Goal: Information Seeking & Learning: Learn about a topic

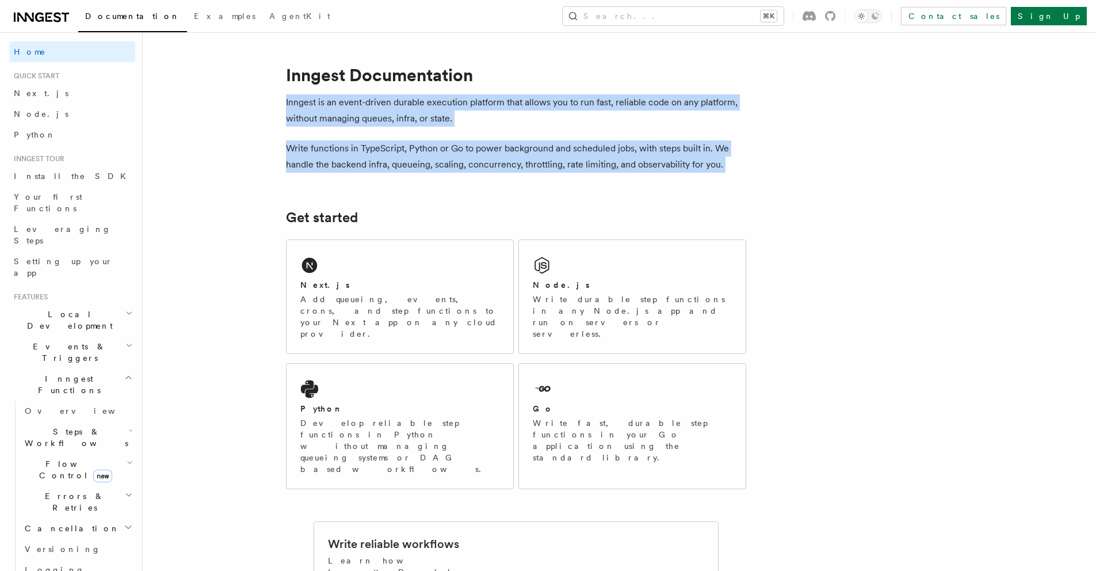
drag, startPoint x: 280, startPoint y: 97, endPoint x: 798, endPoint y: 174, distance: 523.4
copy article "Inngest is an event-driven durable execution platform that allows you to run fa…"
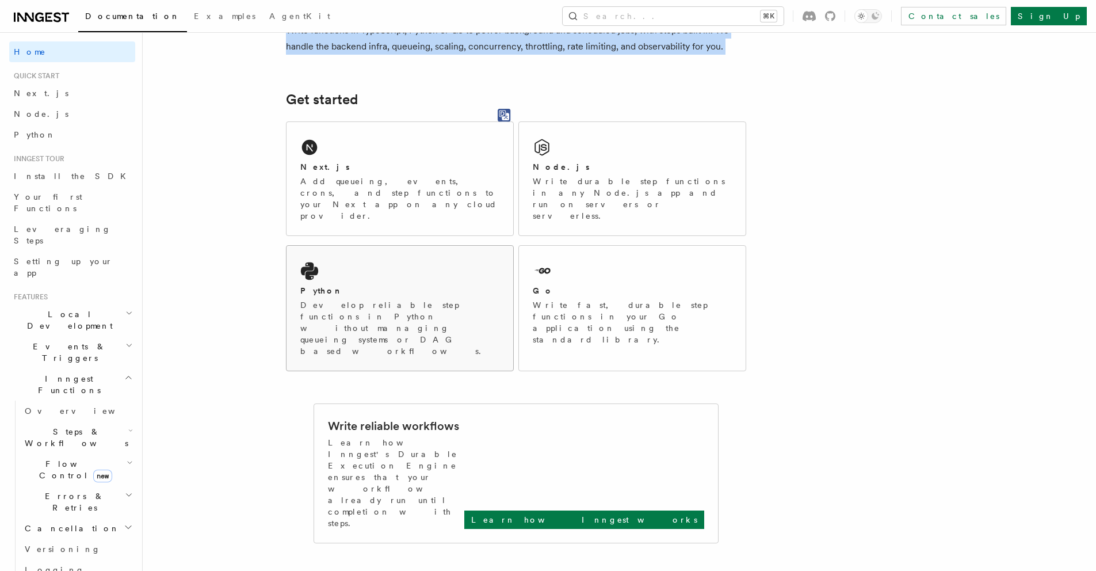
scroll to position [120, 0]
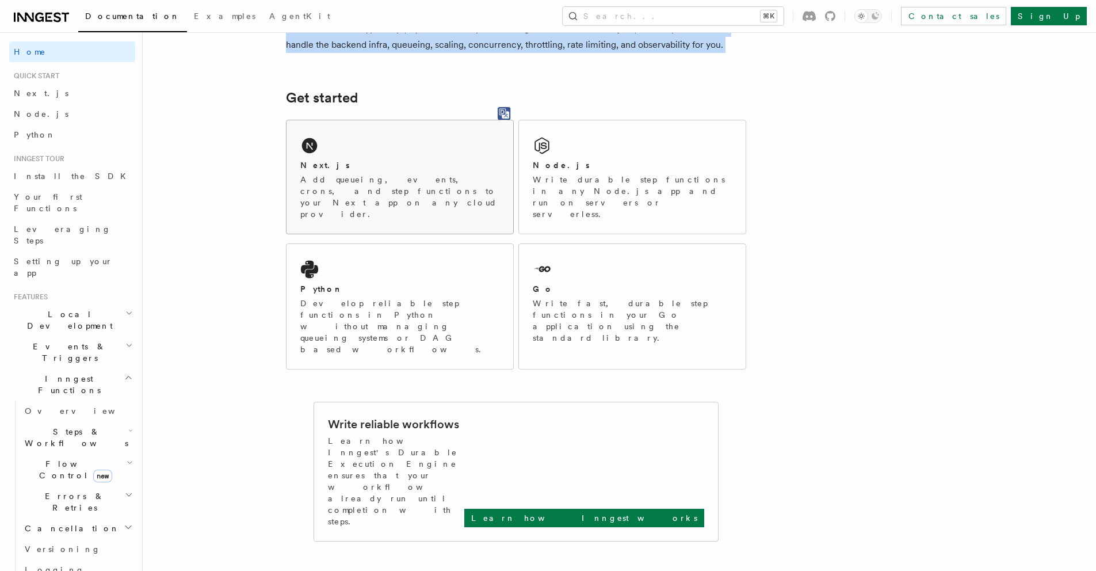
click at [429, 153] on div "Next.js Add queueing, events, crons, and step functions to your Next app on any…" at bounding box center [400, 176] width 227 height 113
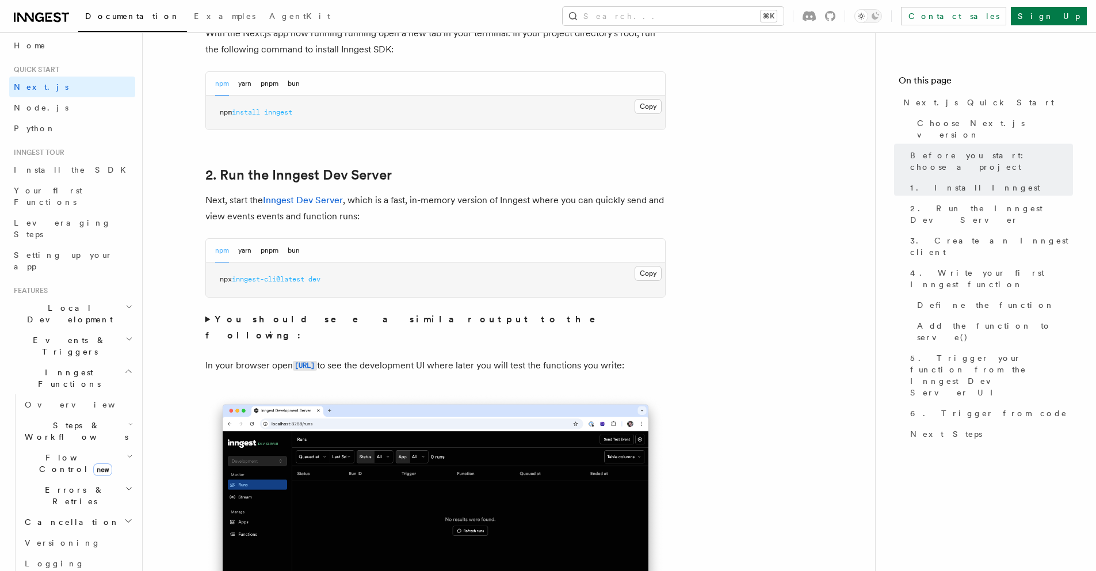
scroll to position [689, 0]
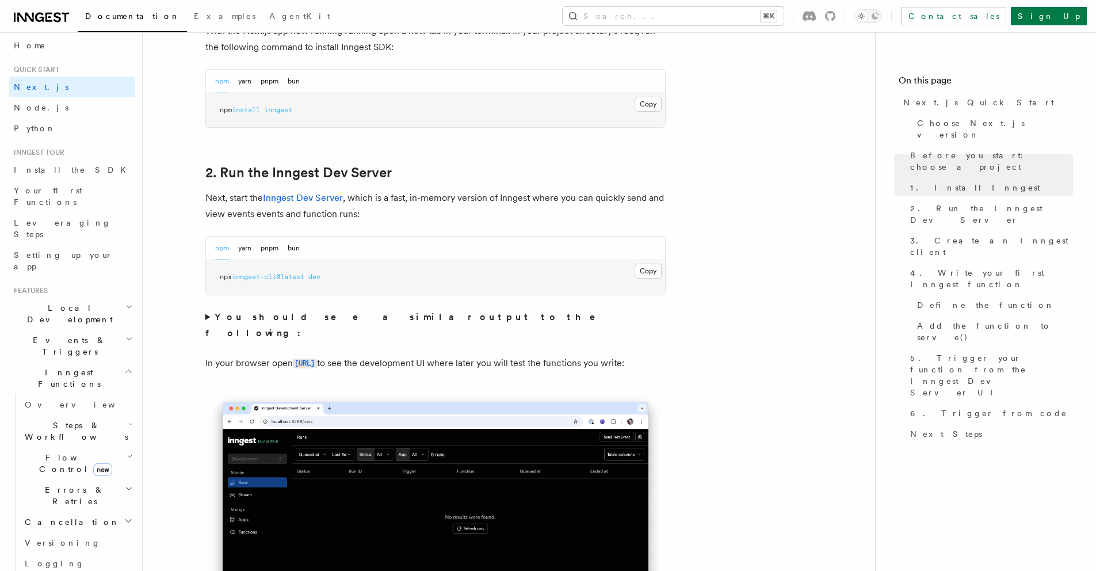
click at [112, 447] on h2 "Flow Control new" at bounding box center [77, 463] width 115 height 32
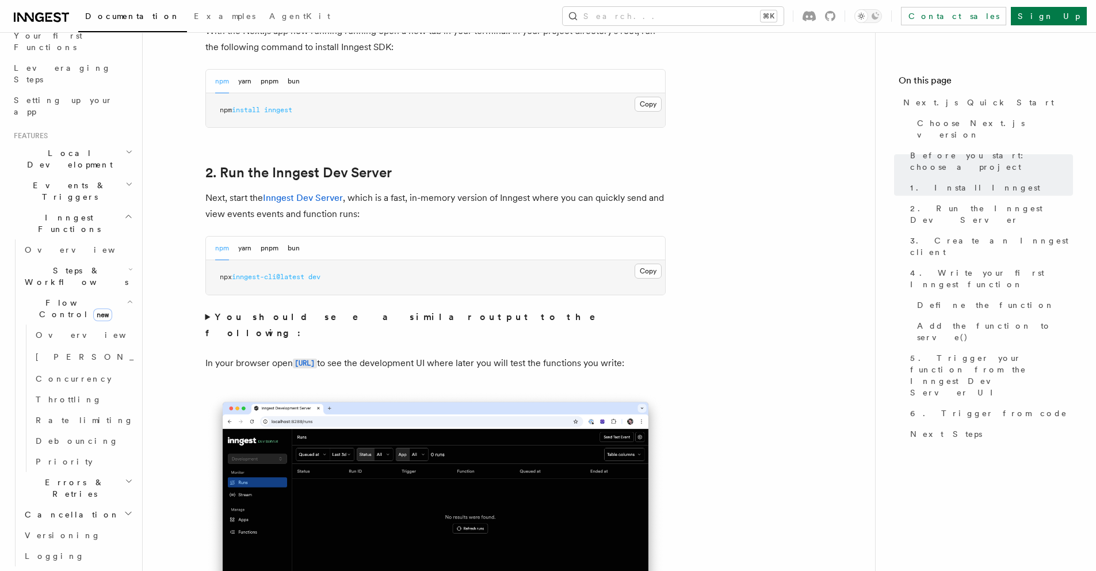
scroll to position [152, 0]
click at [62, 248] on link "Overview" at bounding box center [77, 258] width 115 height 21
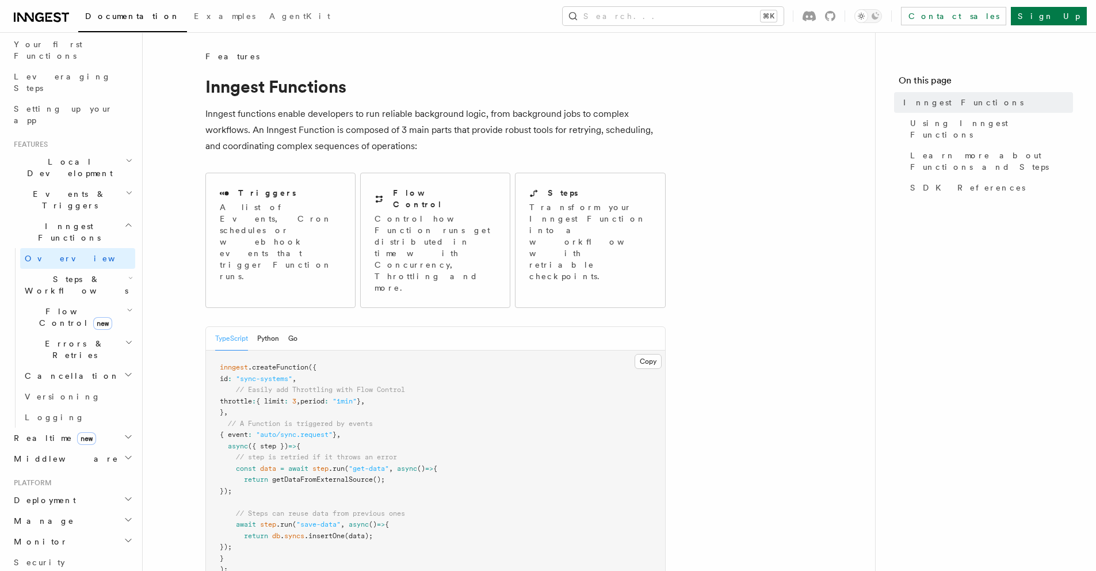
click at [68, 273] on span "Steps & Workflows" at bounding box center [74, 284] width 108 height 23
click at [68, 307] on span "Overview" at bounding box center [95, 311] width 119 height 9
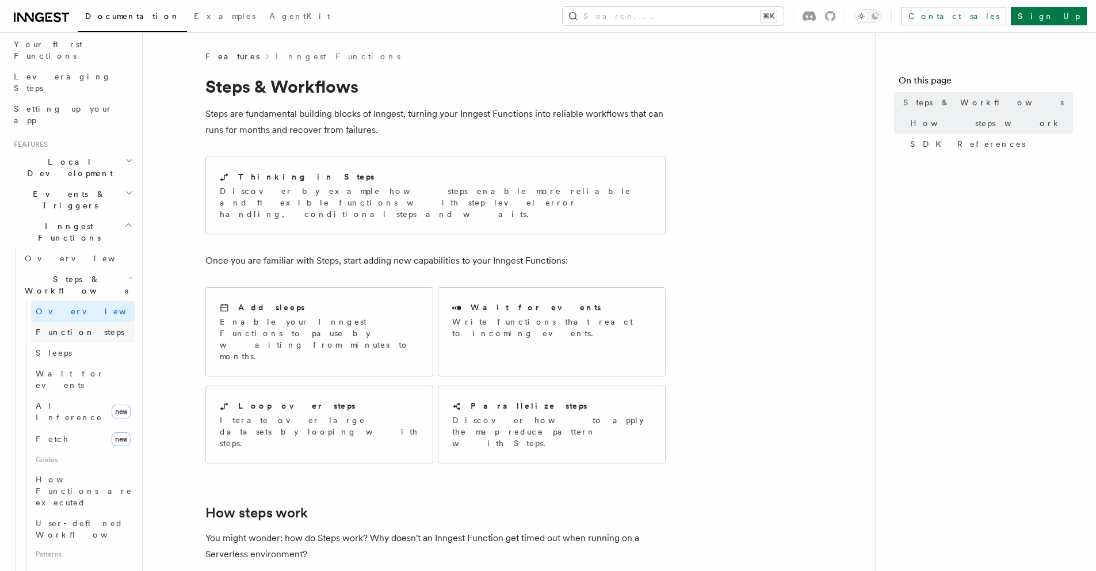
click at [77, 327] on span "Function steps" at bounding box center [80, 331] width 89 height 9
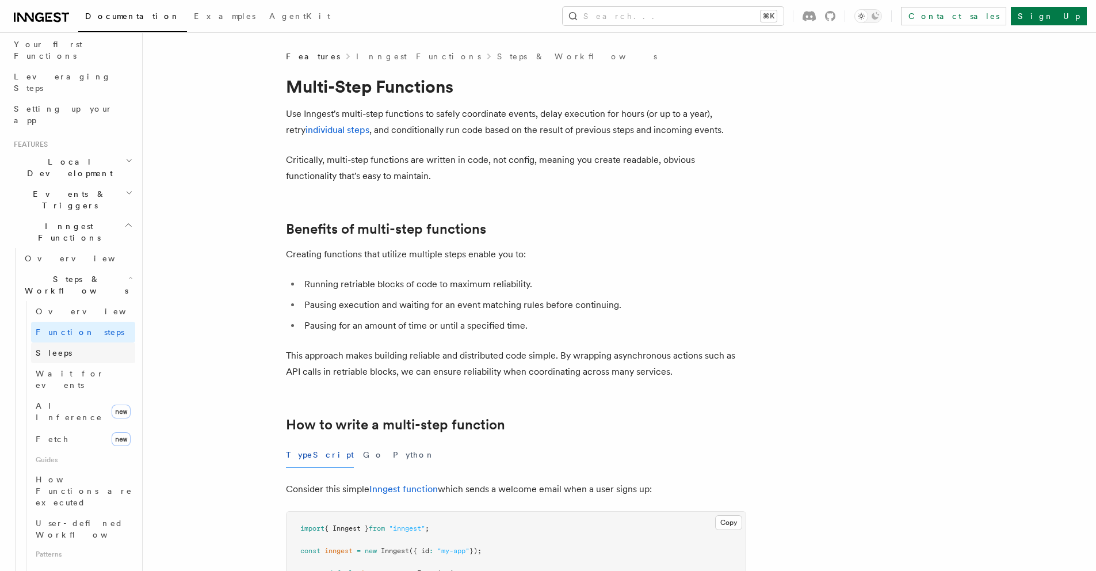
click at [78, 342] on link "Sleeps" at bounding box center [83, 352] width 104 height 21
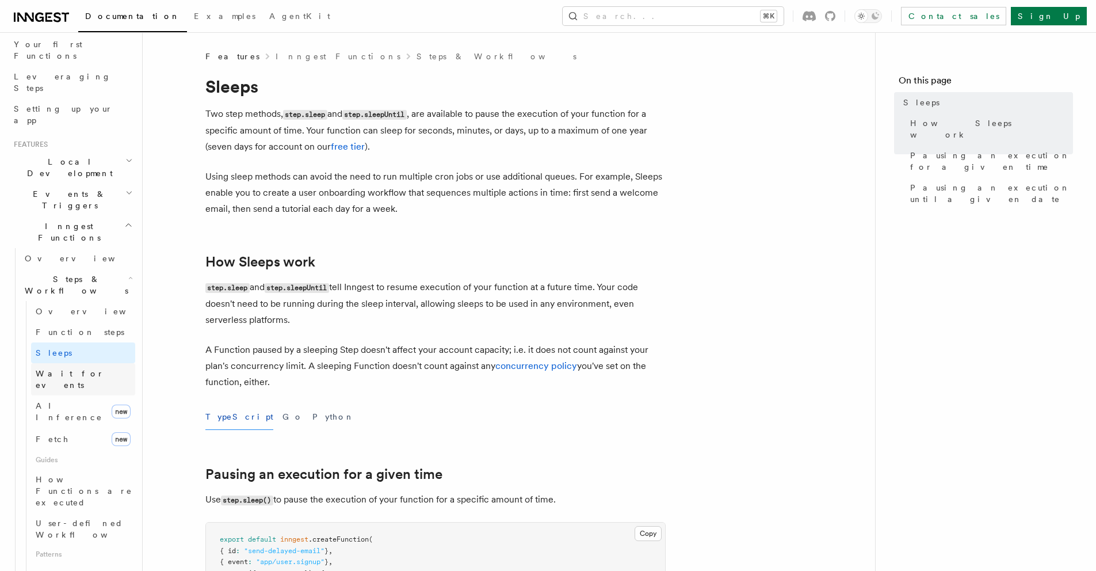
click at [78, 369] on span "Wait for events" at bounding box center [70, 379] width 68 height 21
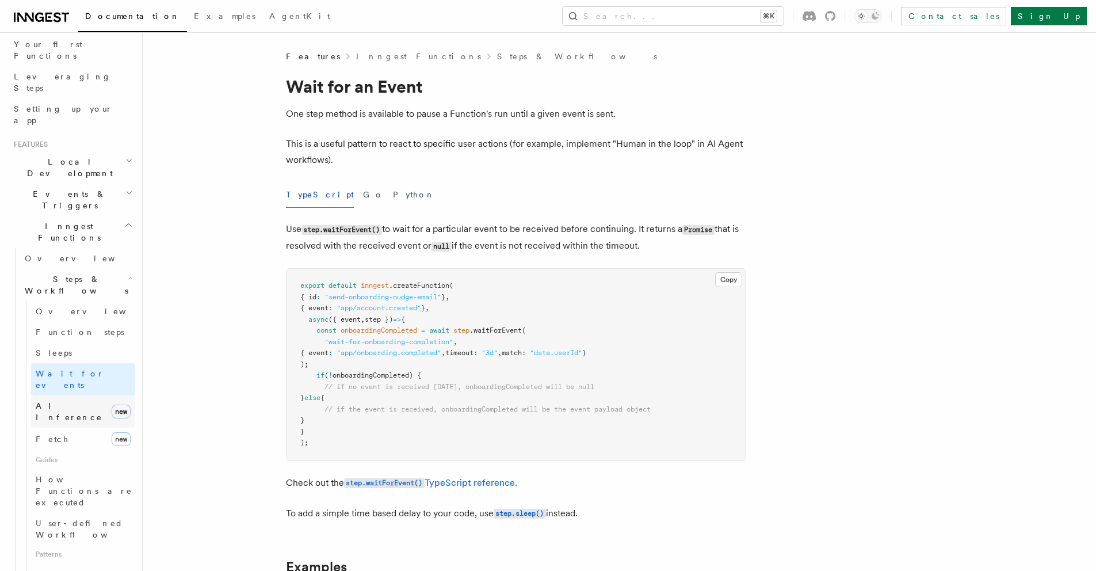
click at [78, 401] on span "AI Inference" at bounding box center [69, 411] width 67 height 21
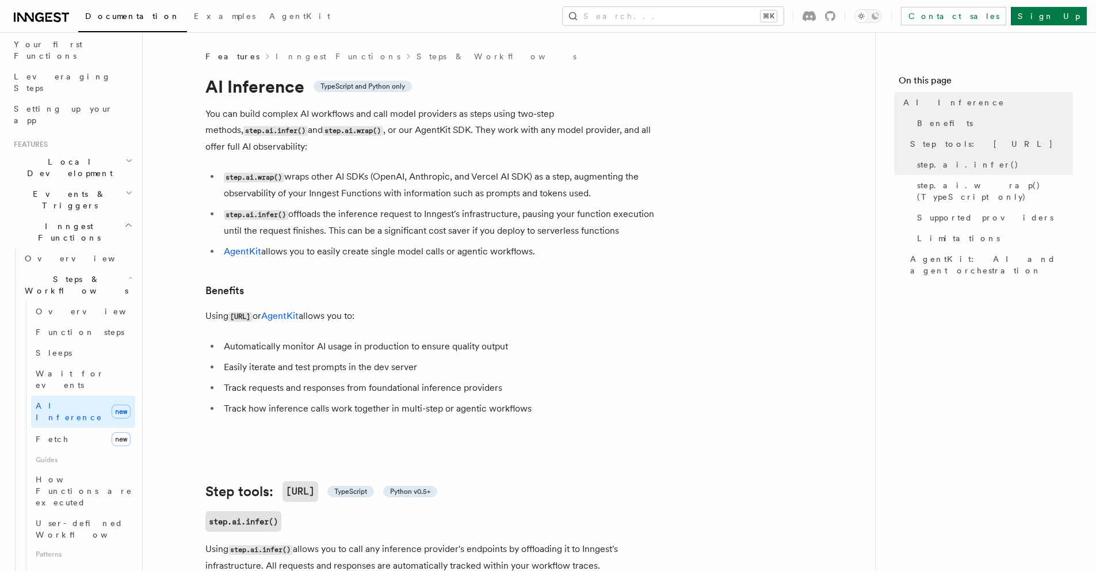
click at [73, 450] on span "Guides" at bounding box center [83, 459] width 104 height 18
click at [67, 427] on link "Fetch new" at bounding box center [83, 438] width 104 height 23
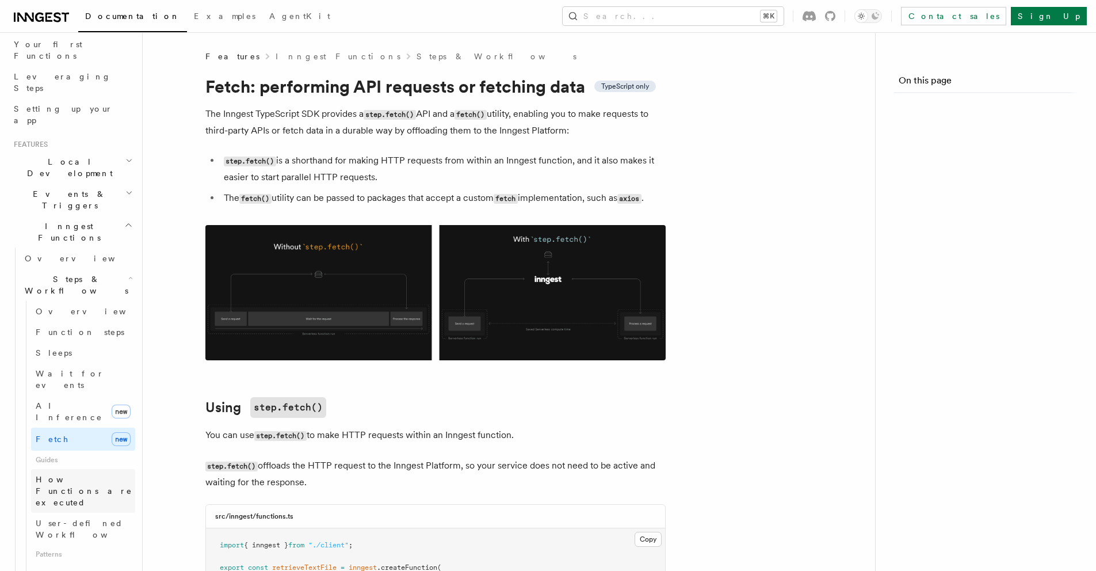
click at [75, 473] on span "How Functions are executed" at bounding box center [86, 490] width 100 height 35
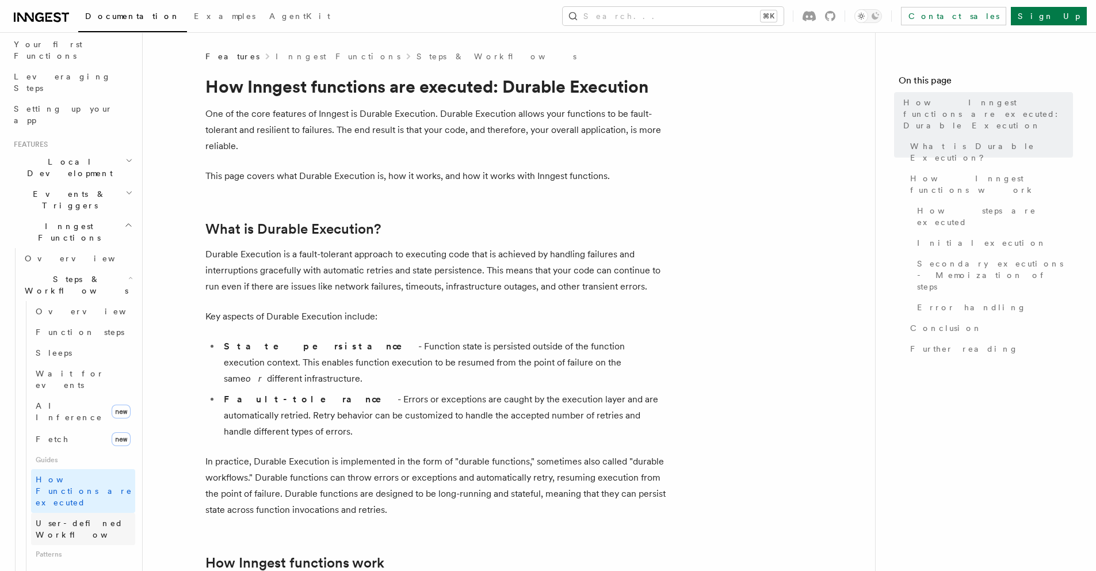
click at [75, 518] on span "User-defined Workflows" at bounding box center [88, 528] width 104 height 21
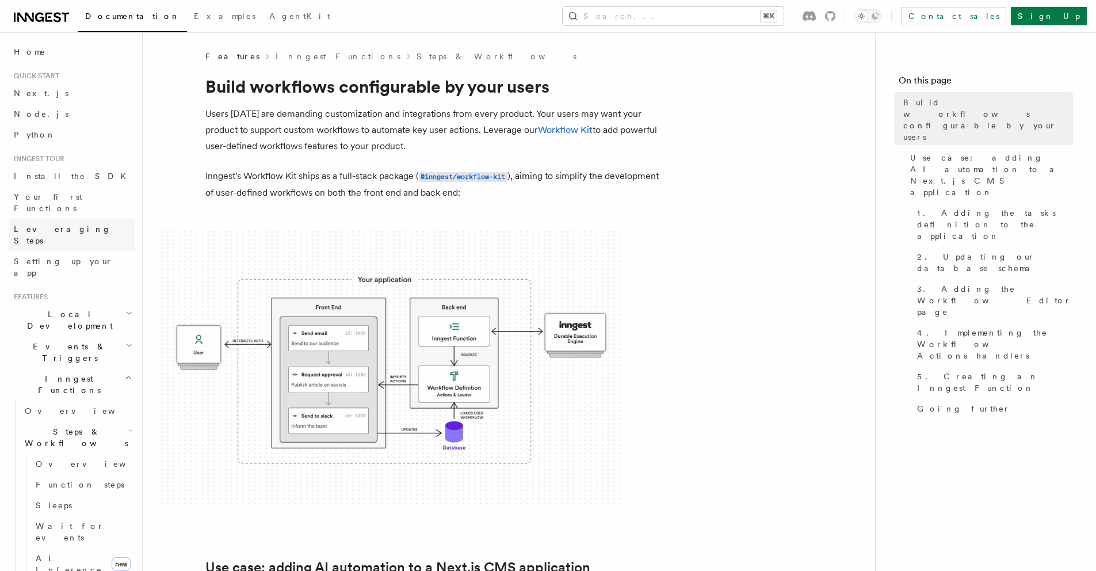
click at [70, 223] on link "Leveraging Steps" at bounding box center [72, 235] width 126 height 32
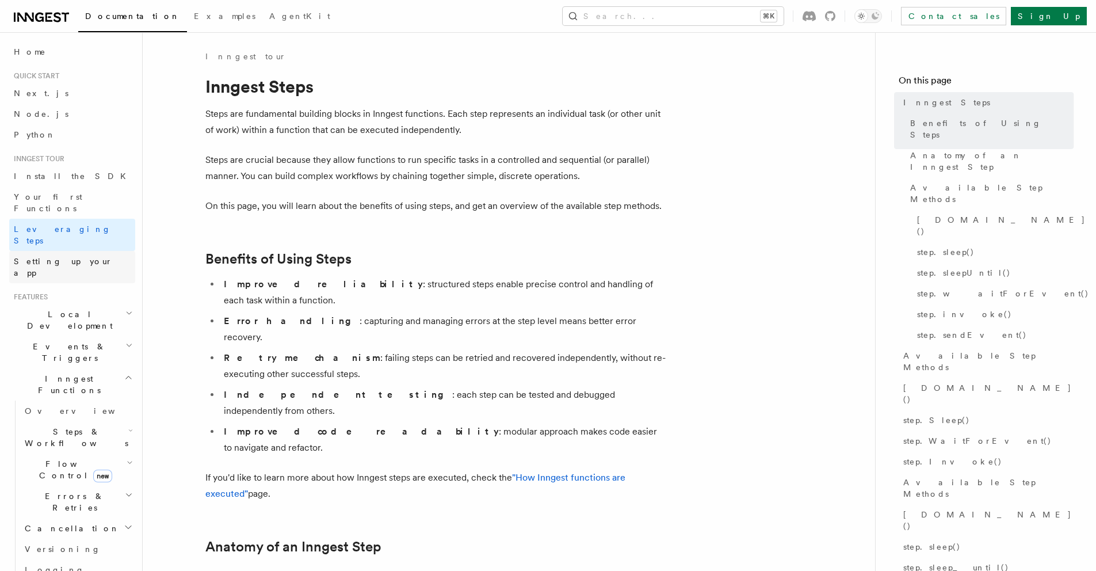
click at [71, 257] on span "Setting up your app" at bounding box center [63, 267] width 99 height 21
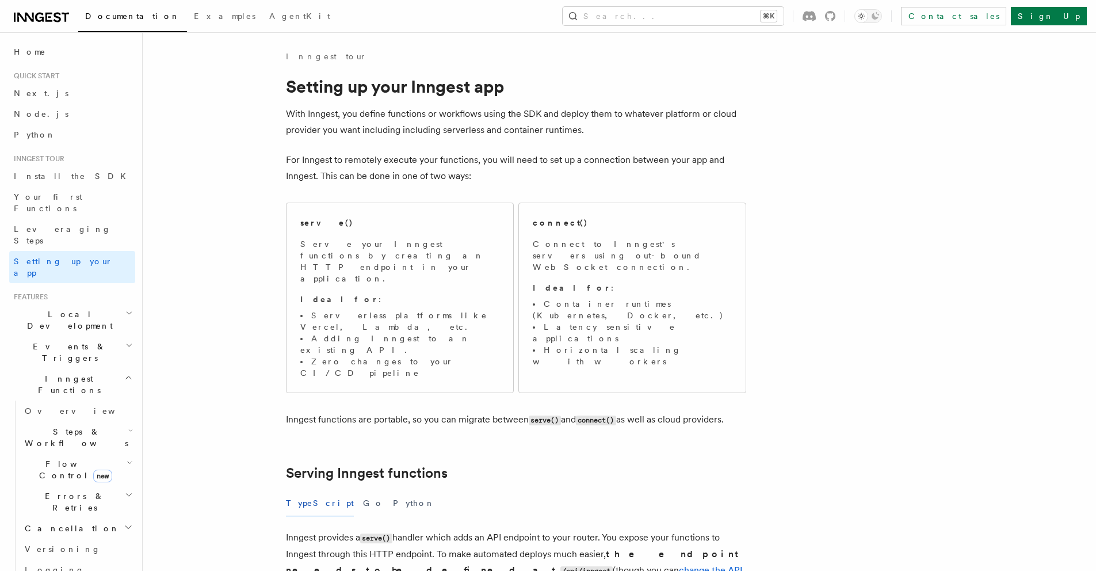
click at [75, 304] on h2 "Local Development" at bounding box center [72, 320] width 126 height 32
click at [79, 336] on link "Overview" at bounding box center [77, 346] width 115 height 21
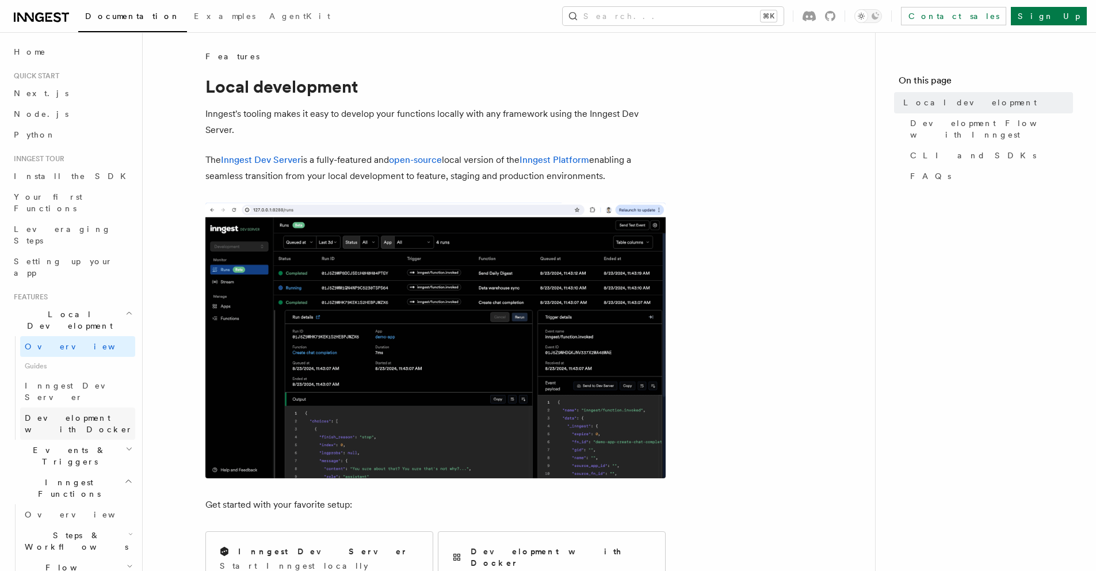
click at [71, 407] on link "Development with Docker" at bounding box center [77, 423] width 115 height 32
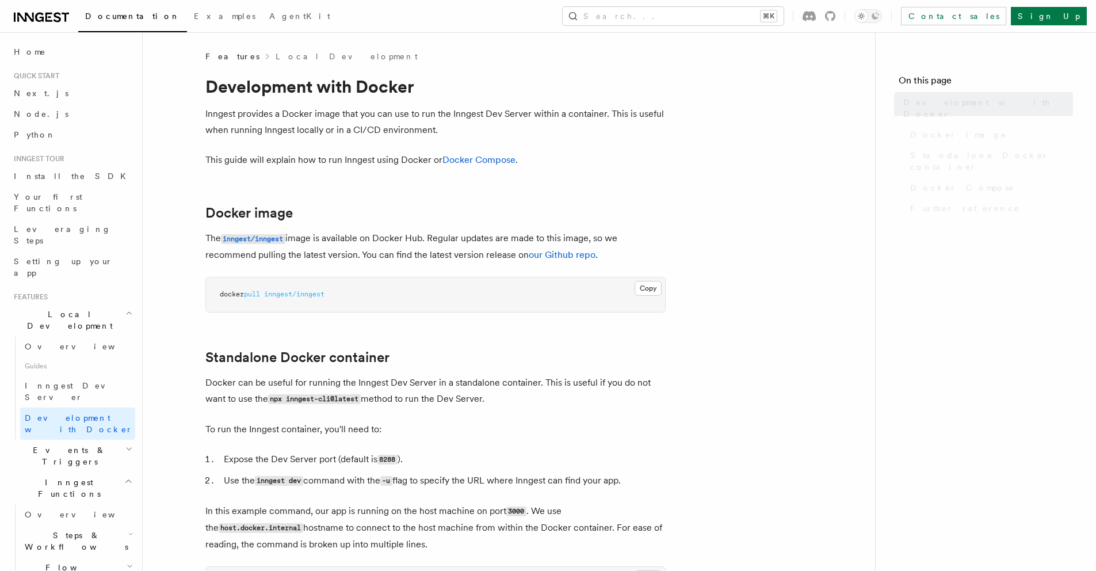
click at [70, 413] on span "Development with Docker" at bounding box center [79, 423] width 108 height 21
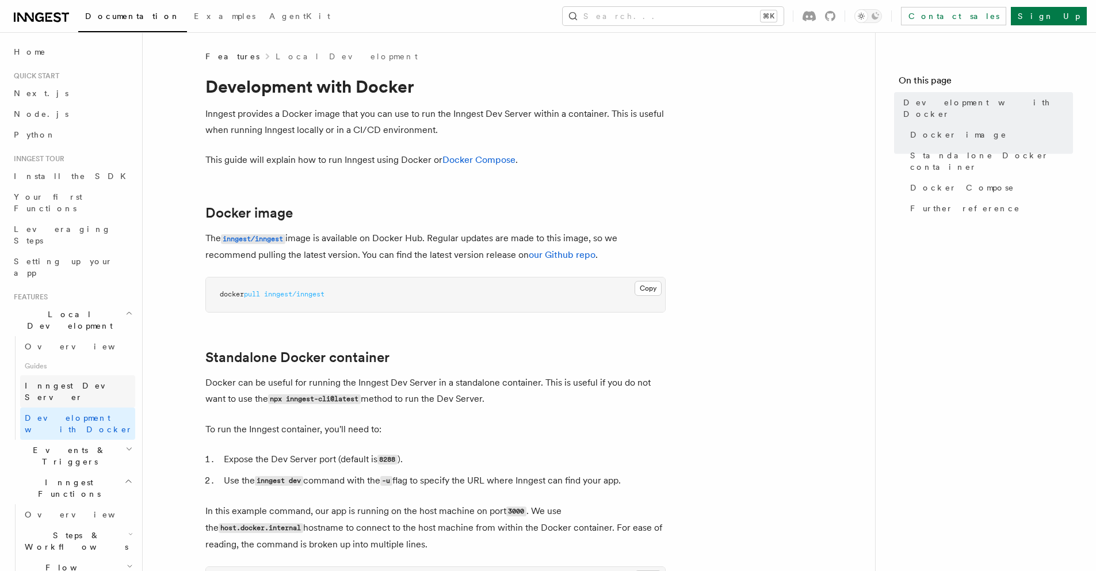
click at [66, 381] on span "Inngest Dev Server" at bounding box center [74, 391] width 98 height 21
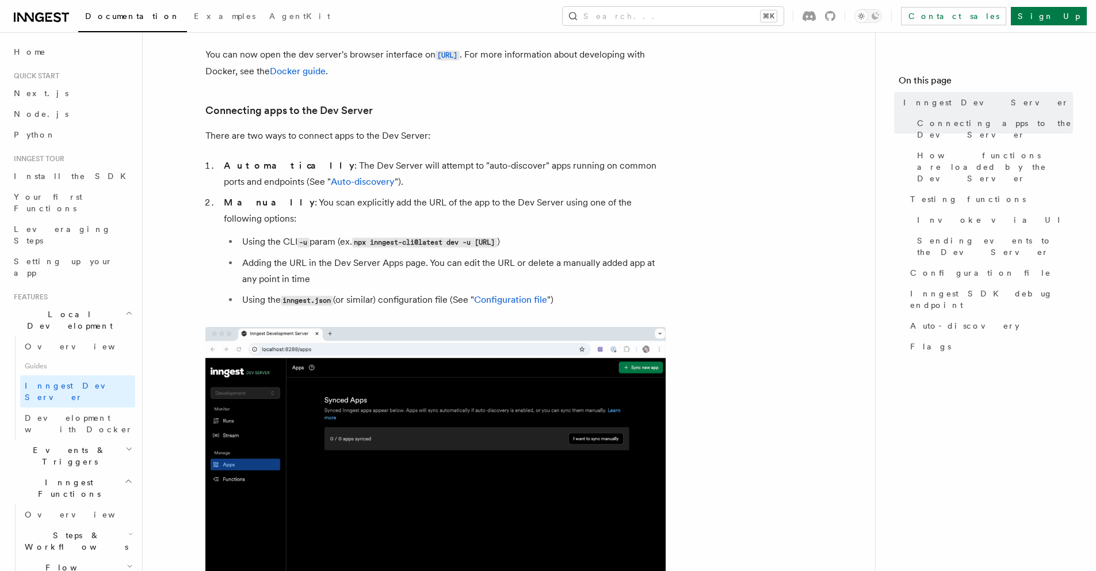
scroll to position [636, 0]
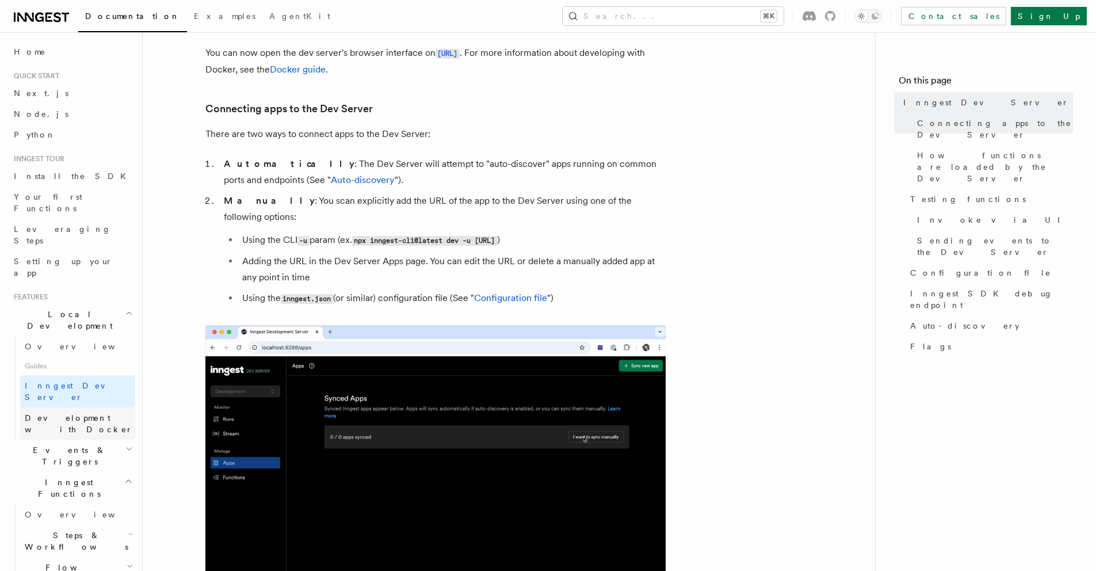
click at [80, 413] on span "Development with Docker" at bounding box center [79, 423] width 108 height 21
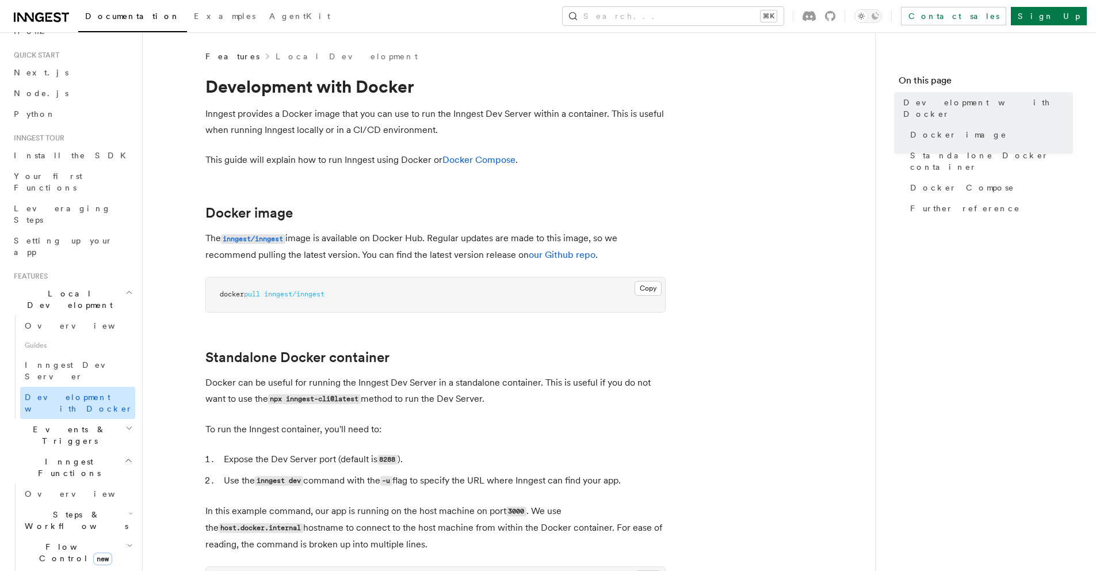
scroll to position [98, 0]
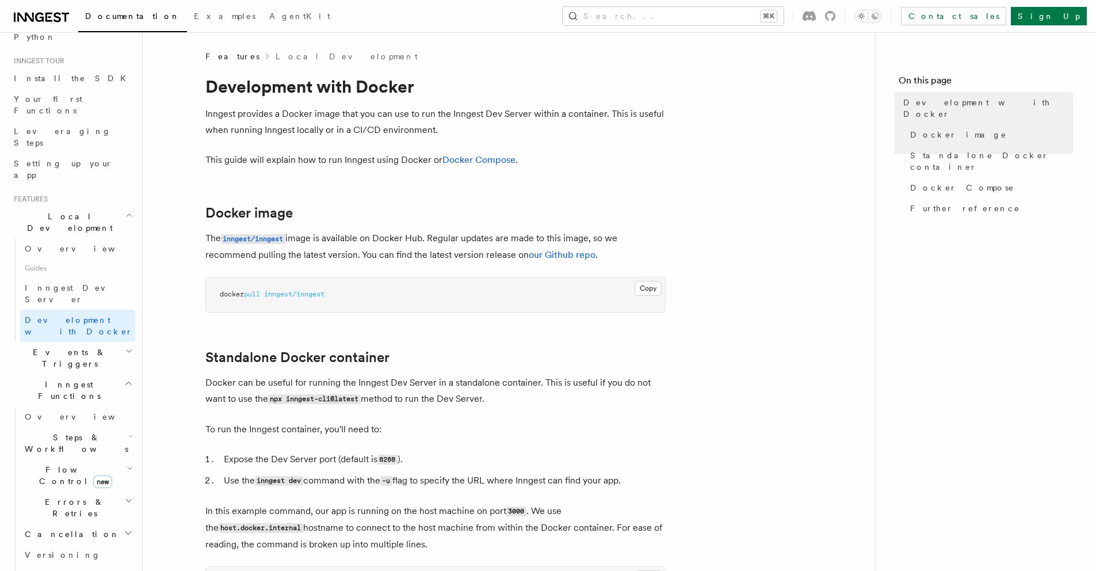
click at [78, 342] on h2 "Events & Triggers" at bounding box center [72, 358] width 126 height 32
click at [81, 374] on link "Overview" at bounding box center [77, 384] width 115 height 21
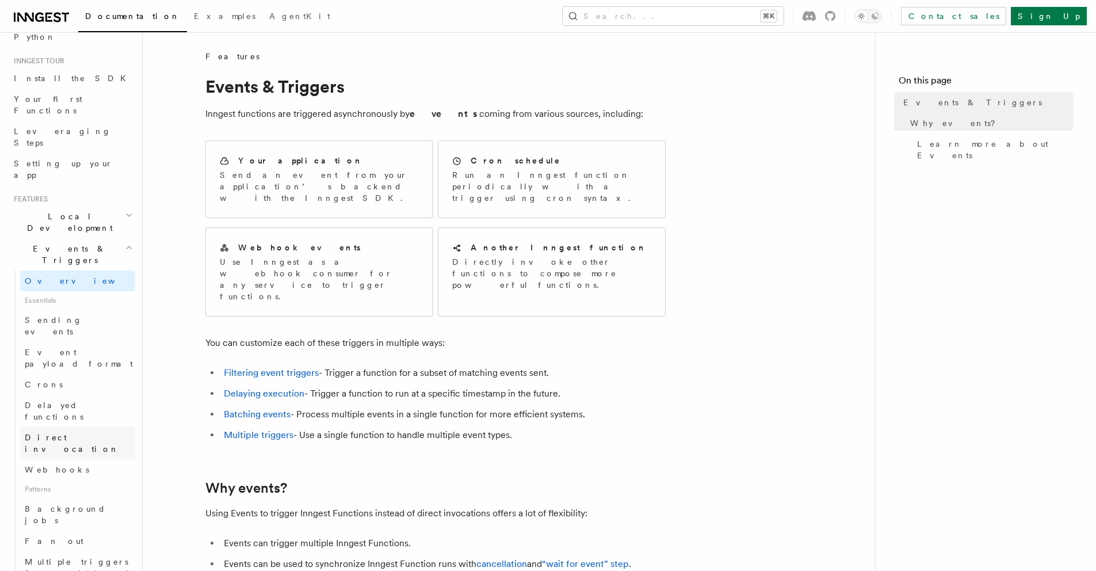
click at [88, 427] on link "Direct invocation" at bounding box center [77, 443] width 115 height 32
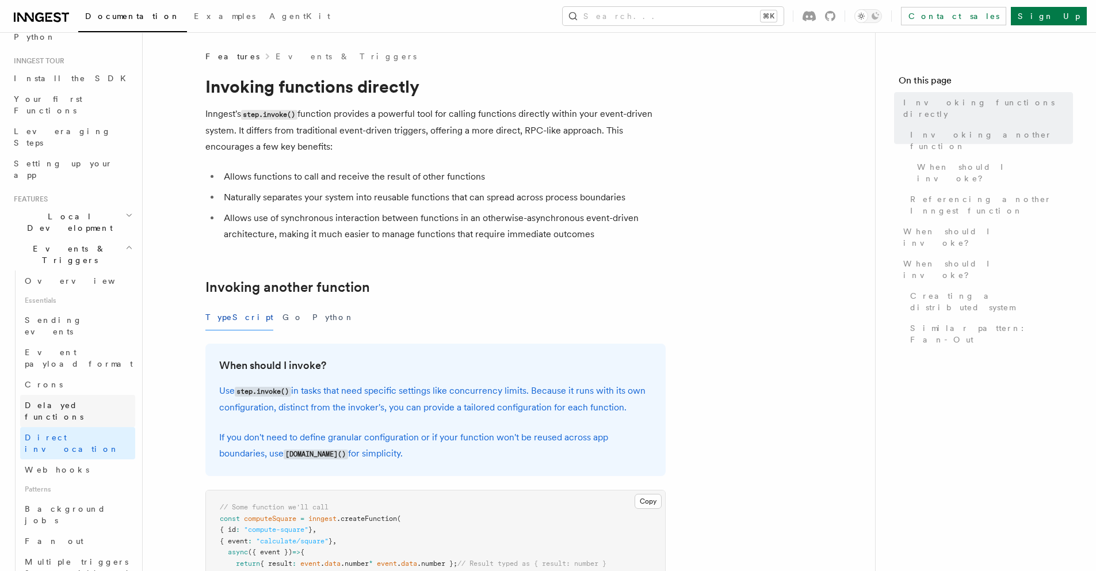
click at [78, 399] on span "Delayed functions" at bounding box center [80, 410] width 110 height 23
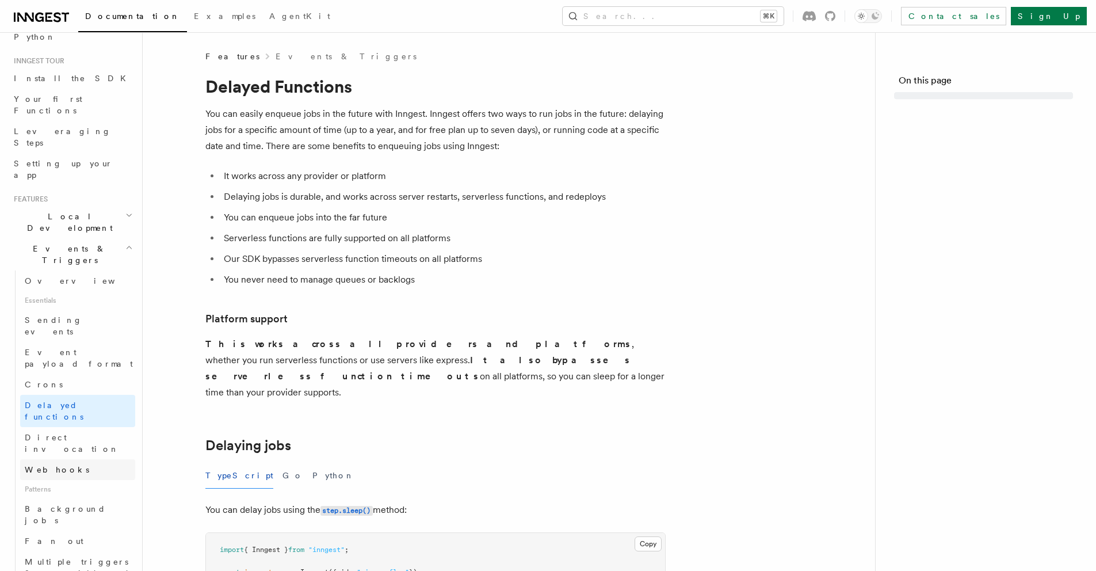
click at [86, 459] on link "Webhooks" at bounding box center [77, 469] width 115 height 21
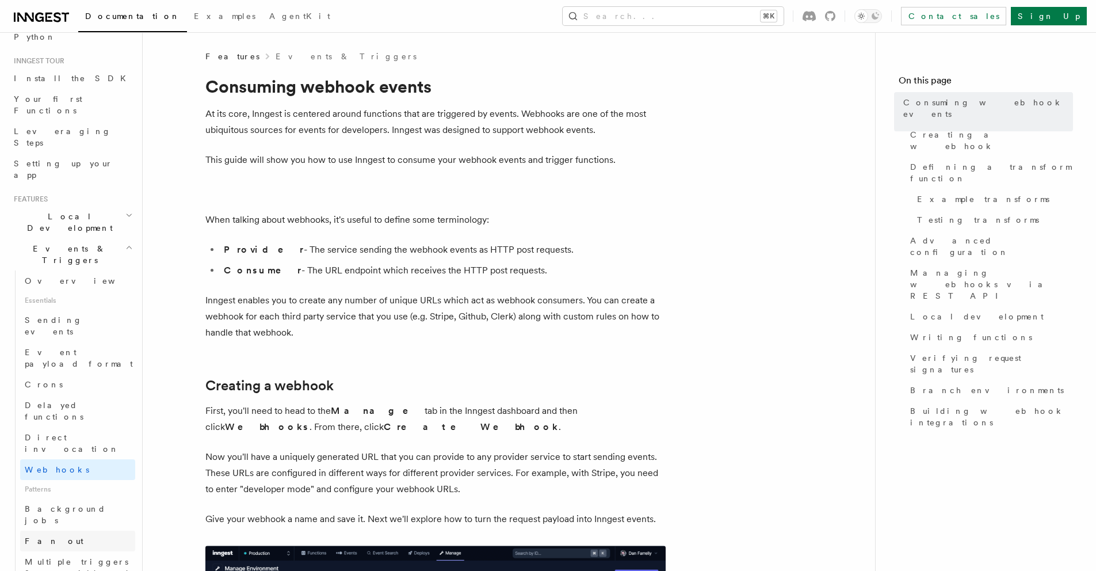
click at [83, 530] on link "Fan out" at bounding box center [77, 540] width 115 height 21
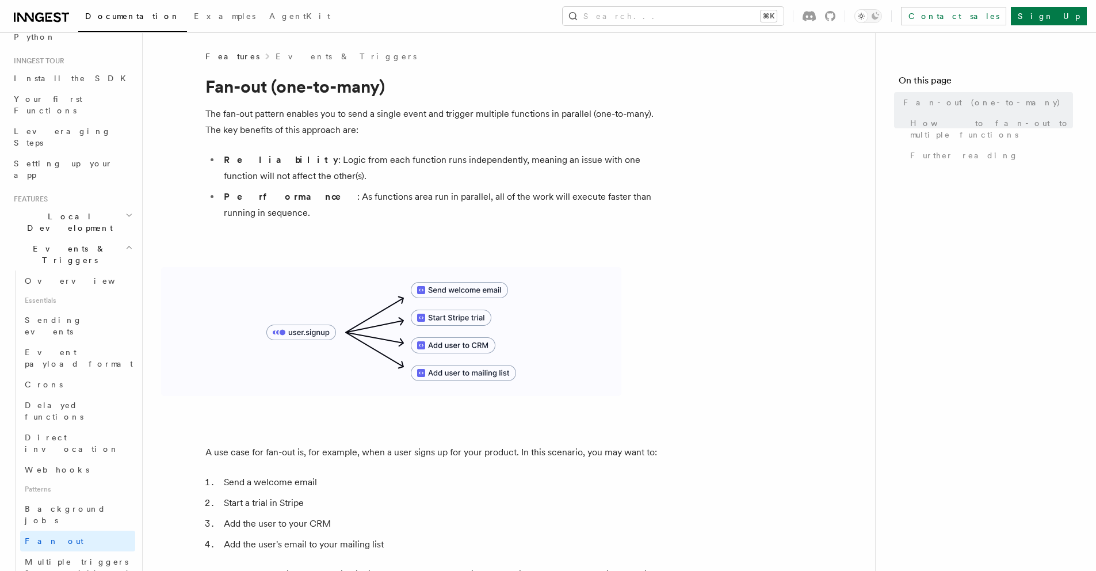
click at [84, 557] on span "Multiple triggers & wildcards" at bounding box center [79, 567] width 109 height 21
